Goal: Find specific page/section: Find specific page/section

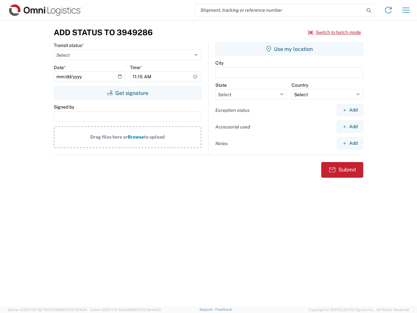
click at [280, 10] on input "search" at bounding box center [280, 10] width 169 height 12
click at [369, 10] on icon at bounding box center [368, 10] width 9 height 9
click at [389, 10] on icon at bounding box center [388, 10] width 10 height 10
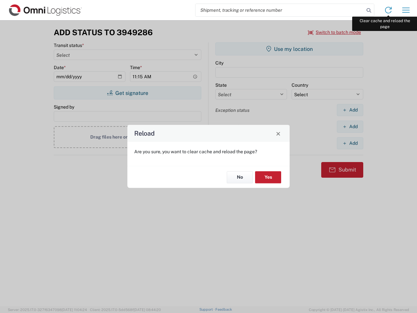
click at [406, 10] on div "Reload Are you sure, you want to clear cache and reload the page? No Yes" at bounding box center [208, 156] width 417 height 313
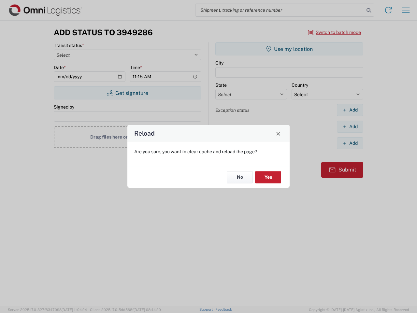
click at [335, 32] on div "Reload Are you sure, you want to clear cache and reload the page? No Yes" at bounding box center [208, 156] width 417 height 313
click at [127, 93] on div "Reload Are you sure, you want to clear cache and reload the page? No Yes" at bounding box center [208, 156] width 417 height 313
click at [289, 49] on div "Reload Are you sure, you want to clear cache and reload the page? No Yes" at bounding box center [208, 156] width 417 height 313
click at [350, 110] on div "Reload Are you sure, you want to clear cache and reload the page? No Yes" at bounding box center [208, 156] width 417 height 313
click at [350, 126] on div "Reload Are you sure, you want to clear cache and reload the page? No Yes" at bounding box center [208, 156] width 417 height 313
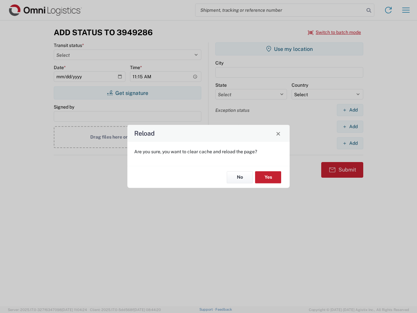
click at [350, 143] on div "Reload Are you sure, you want to clear cache and reload the page? No Yes" at bounding box center [208, 156] width 417 height 313
